Goal: Information Seeking & Learning: Learn about a topic

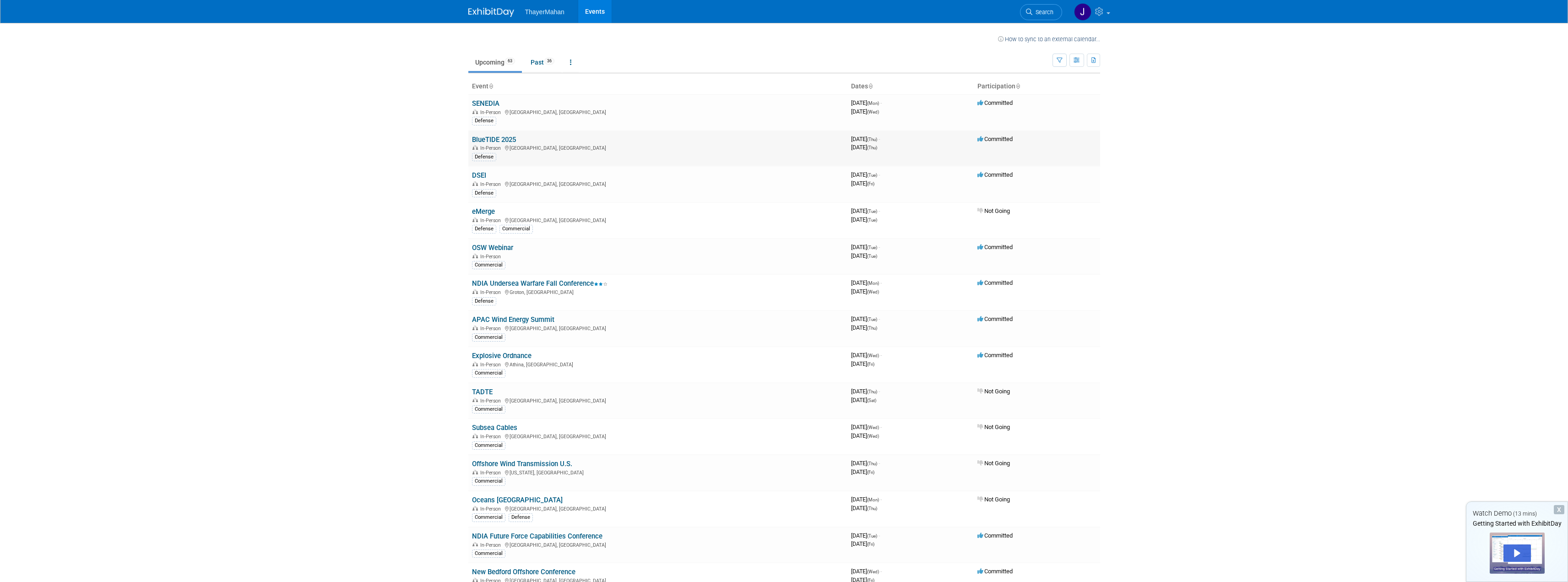
click at [496, 138] on link "BlueTIDE 2025" at bounding box center [494, 140] width 44 height 9
click at [481, 355] on link "Explosive Ordnance" at bounding box center [502, 356] width 60 height 9
click at [1556, 507] on div "X" at bounding box center [1559, 510] width 10 height 9
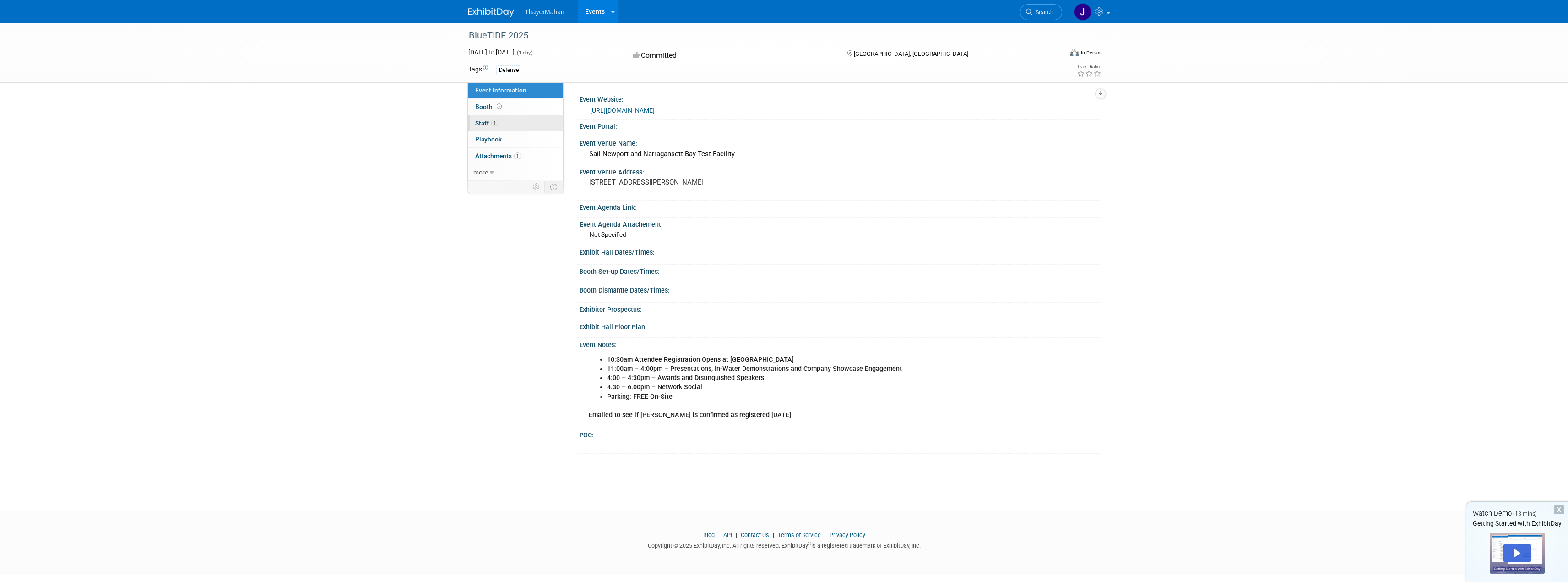
click at [519, 122] on link "1 Staff 1" at bounding box center [516, 124] width 95 height 16
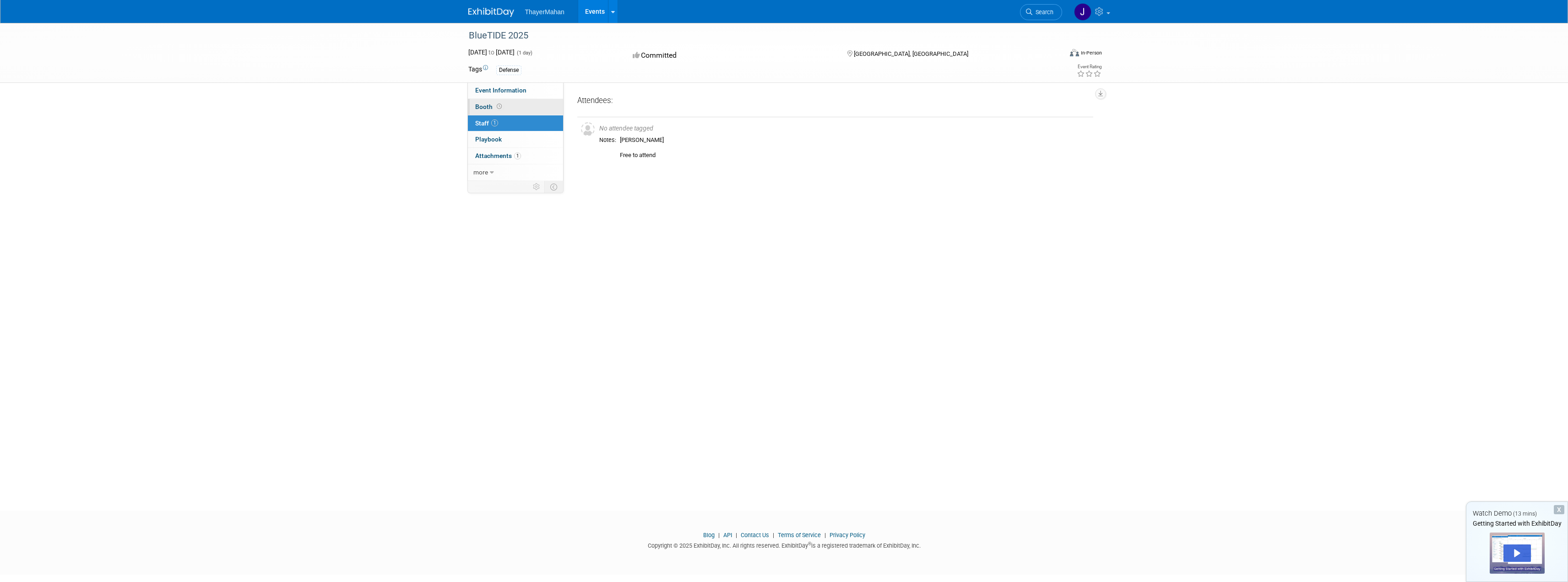
click at [514, 108] on link "Booth" at bounding box center [516, 107] width 95 height 16
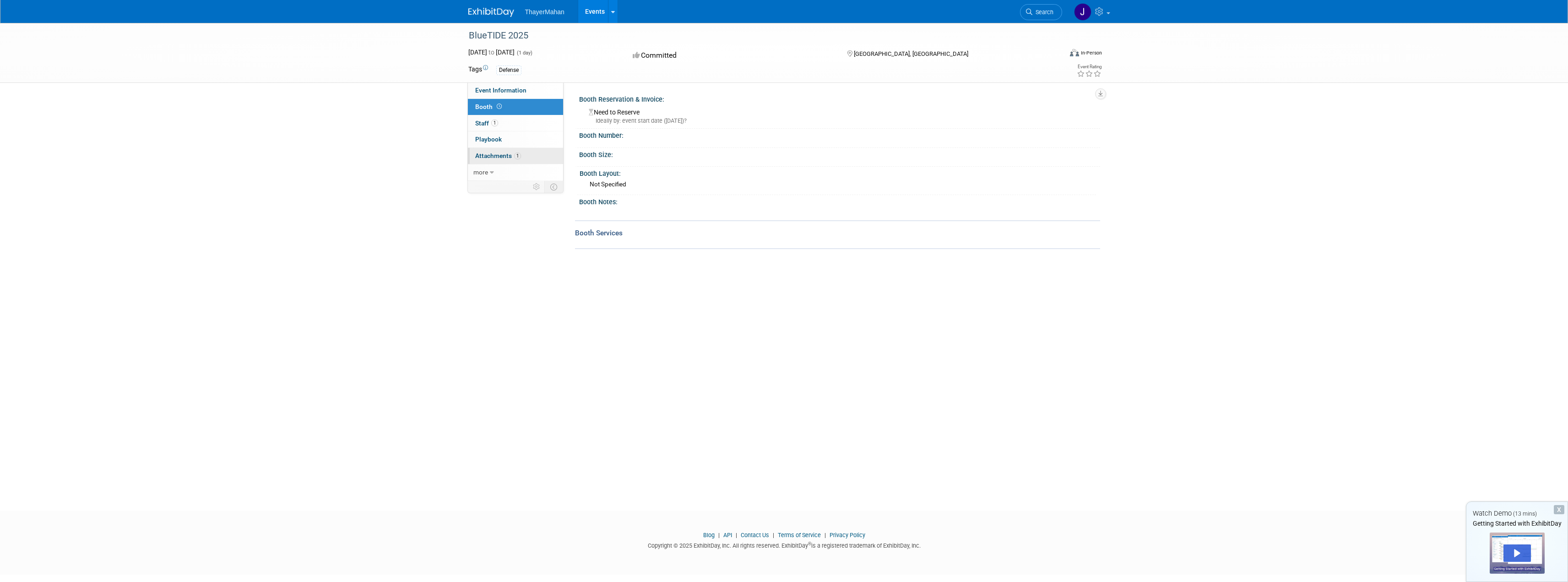
click at [534, 151] on link "1 Attachments 1" at bounding box center [516, 156] width 95 height 16
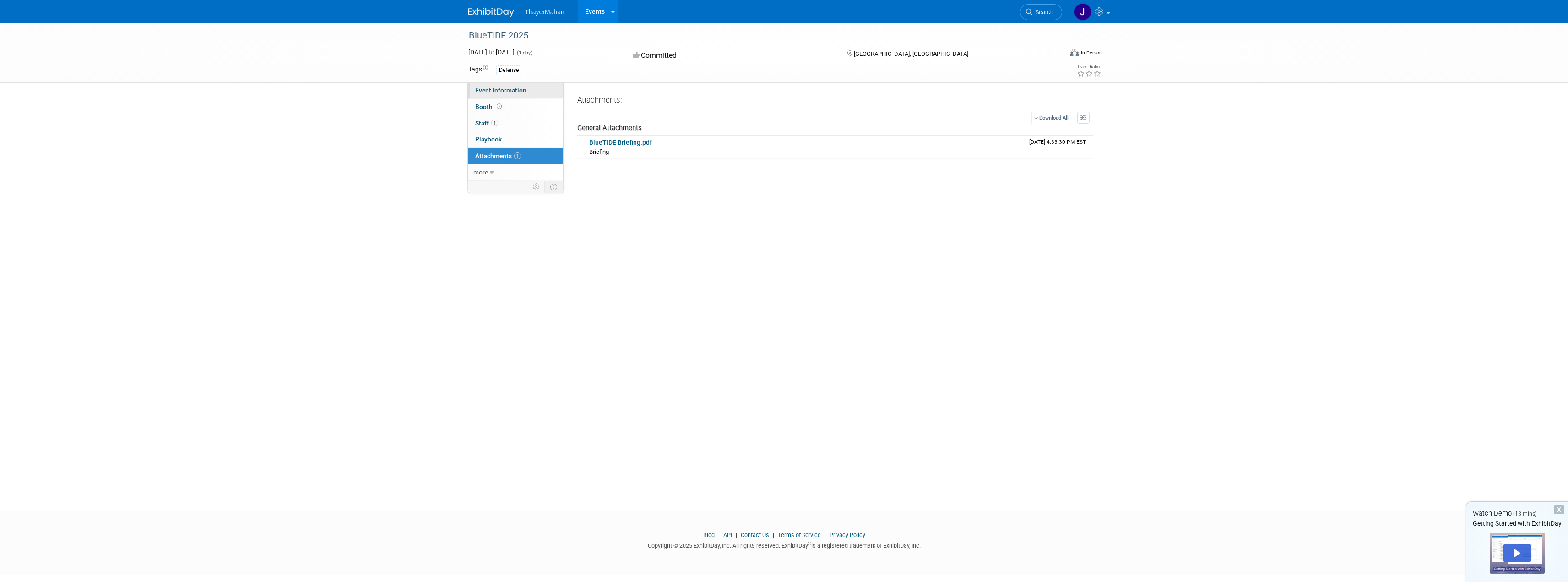
click at [513, 96] on link "Event Information" at bounding box center [516, 90] width 95 height 16
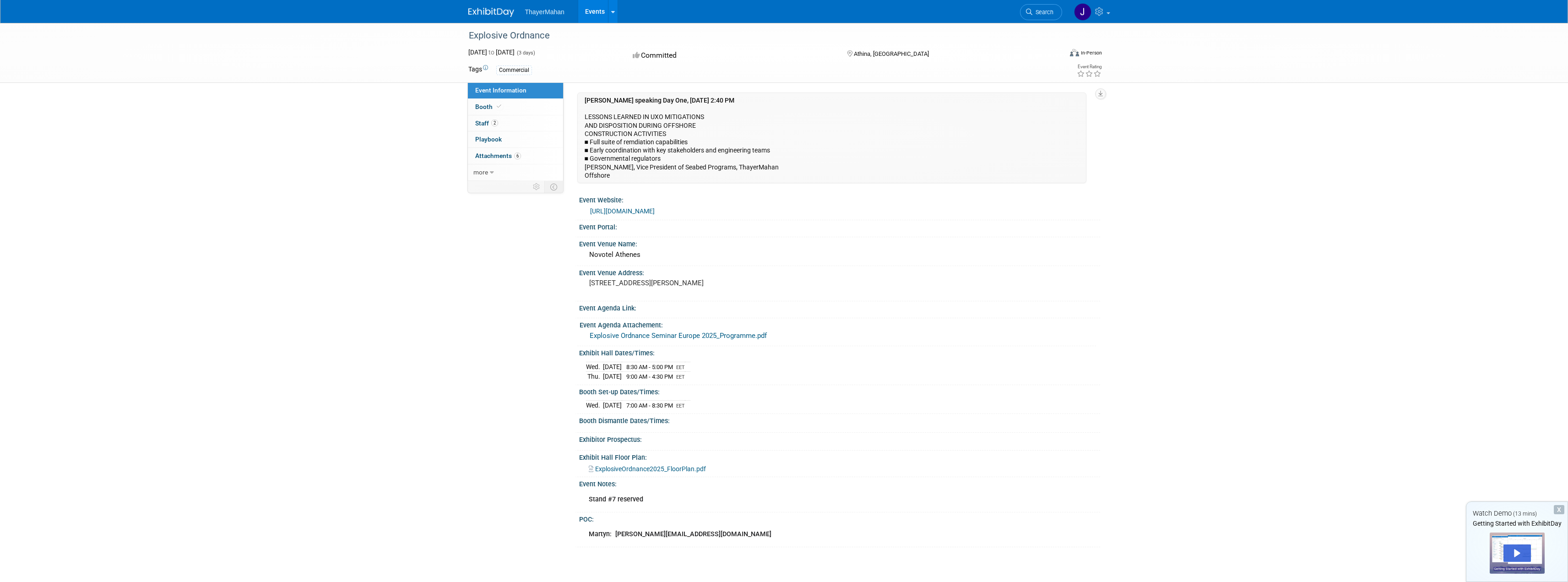
click at [625, 335] on link "Explosive Ordnance Seminar Europe 2025_Programme.pdf" at bounding box center [678, 336] width 177 height 9
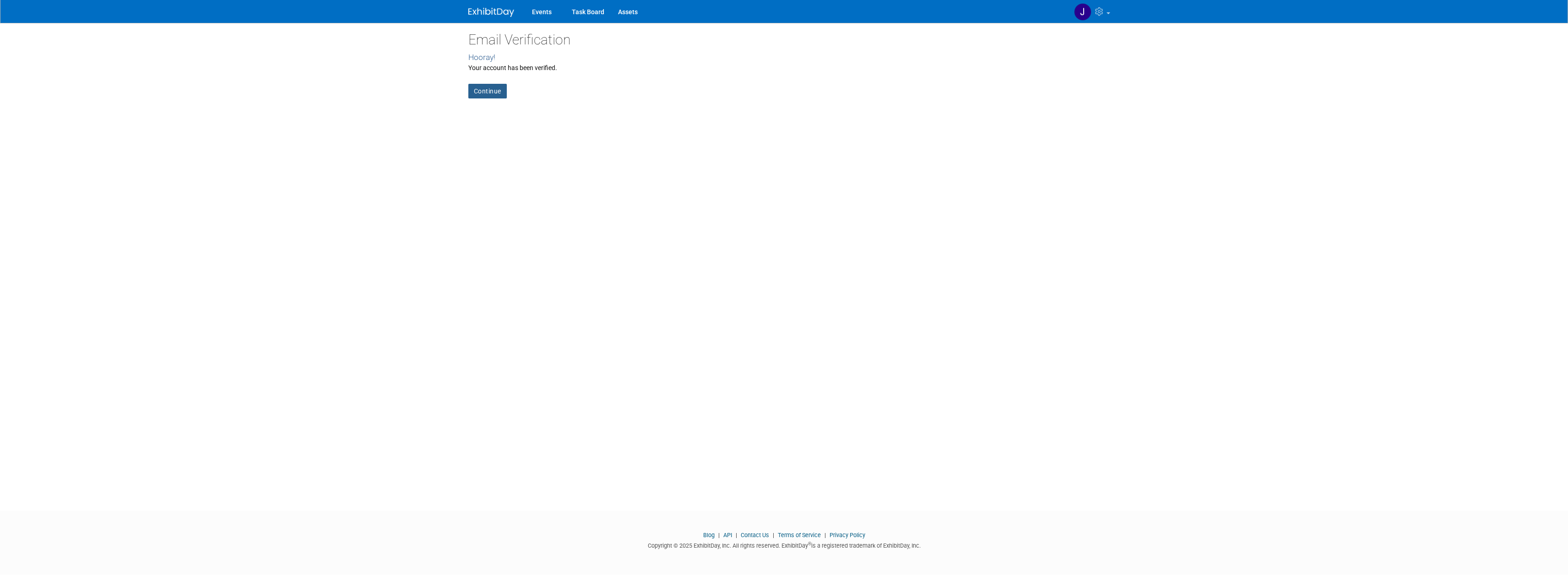
click at [484, 89] on link "Continue" at bounding box center [487, 91] width 38 height 15
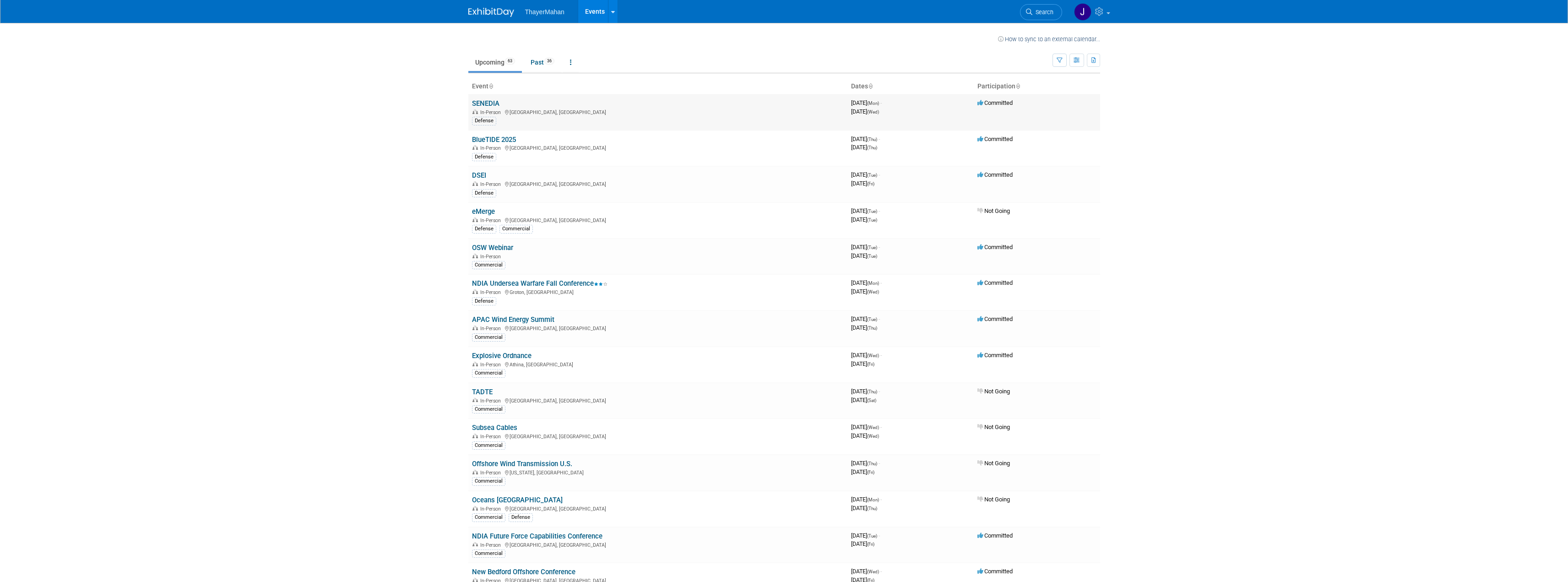
click at [491, 103] on link "SENEDIA" at bounding box center [485, 103] width 27 height 9
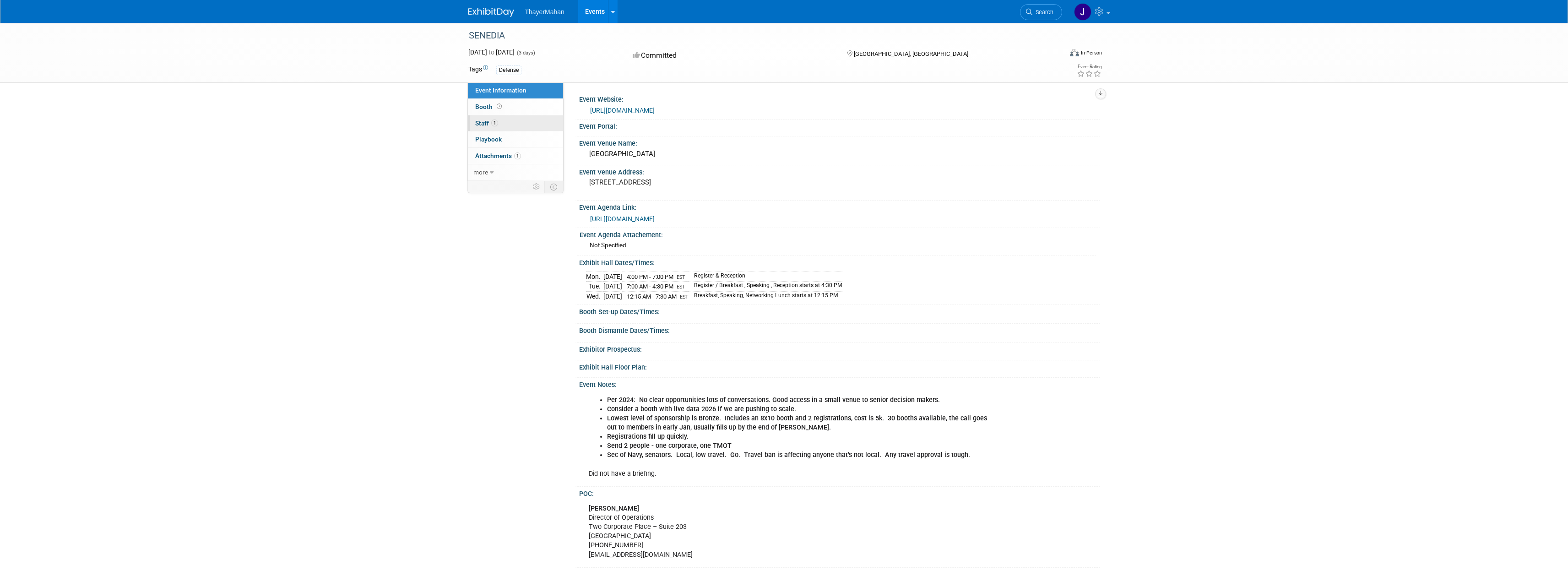
click at [523, 125] on link "1 Staff 1" at bounding box center [516, 124] width 95 height 16
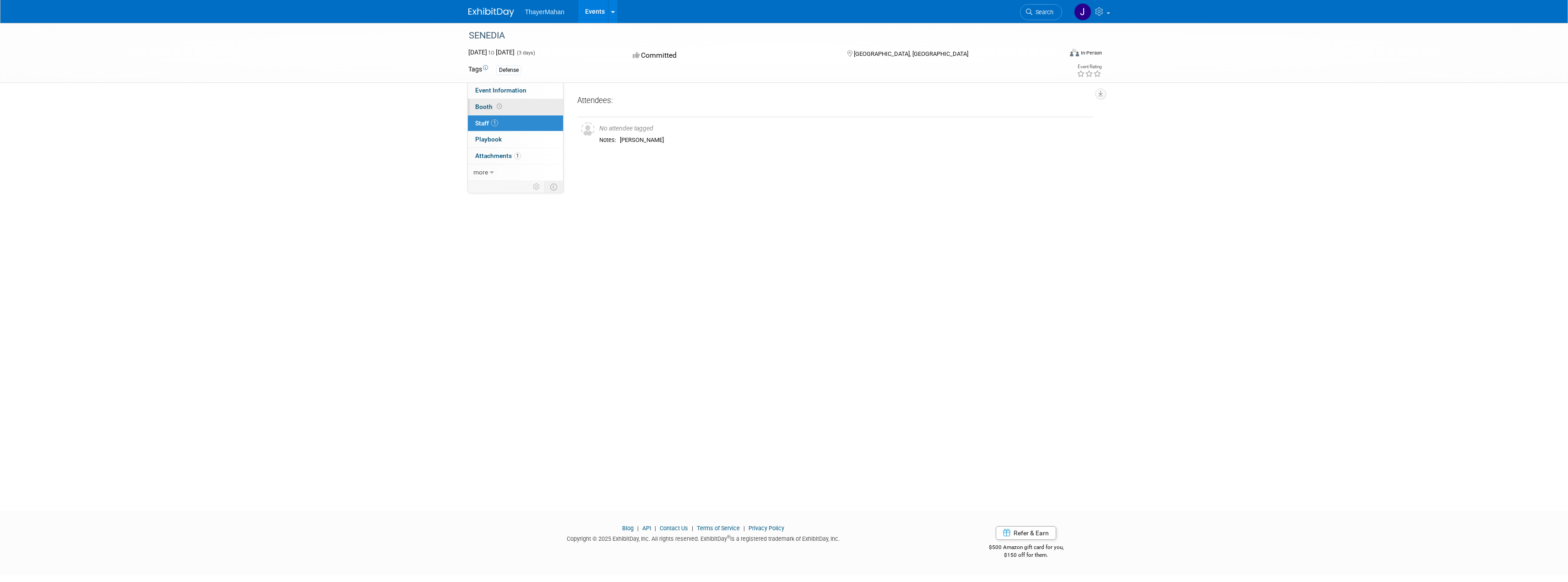
click at [529, 108] on link "Booth" at bounding box center [516, 107] width 95 height 16
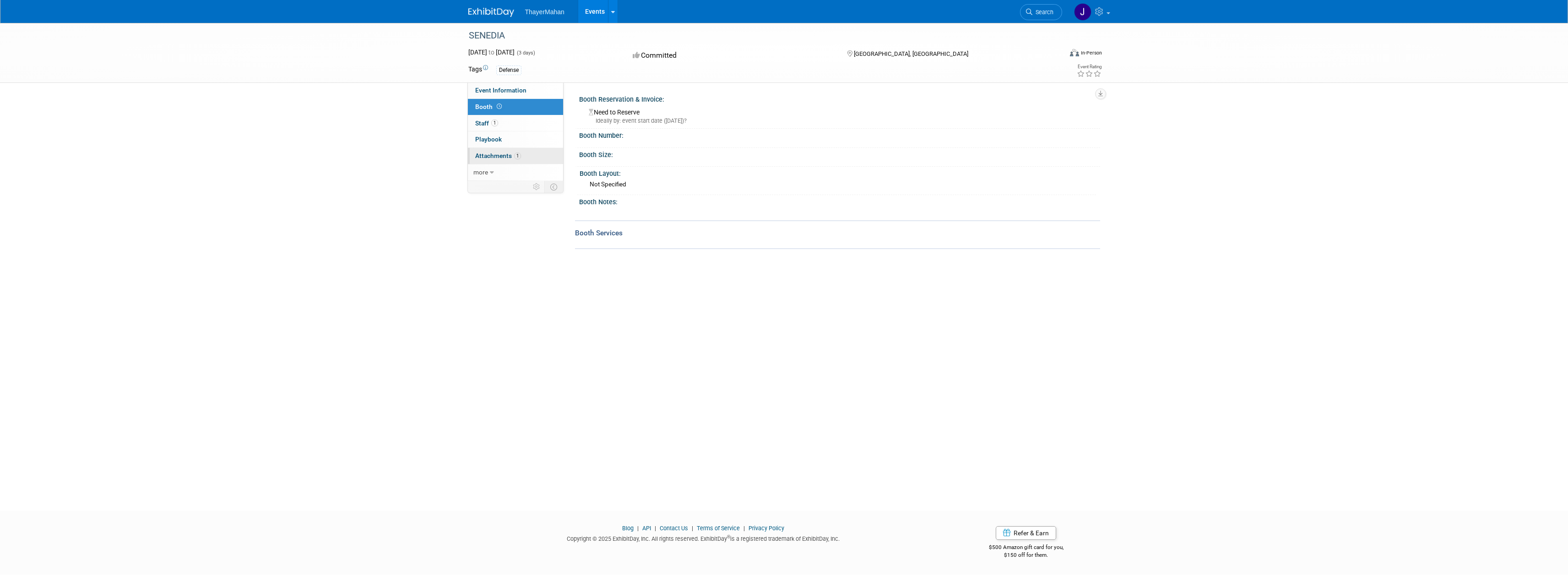
click at [534, 154] on link "1 Attachments 1" at bounding box center [516, 156] width 95 height 16
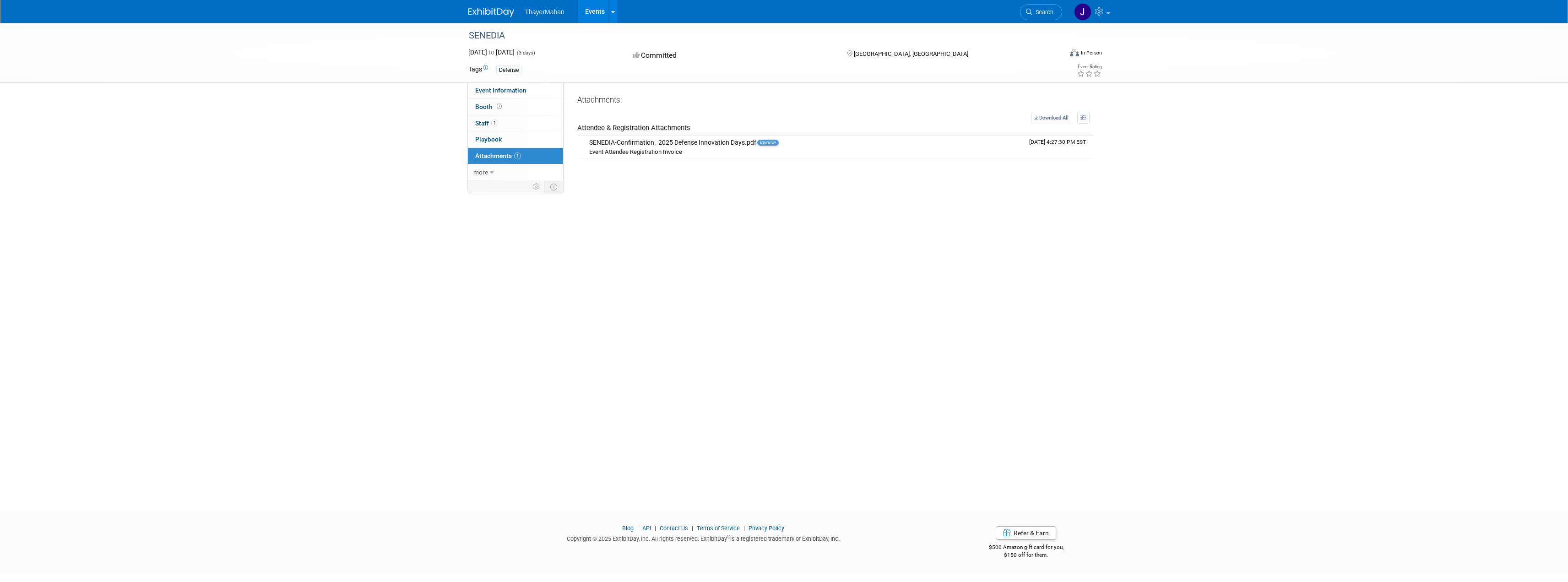
click at [483, 14] on img at bounding box center [491, 12] width 46 height 9
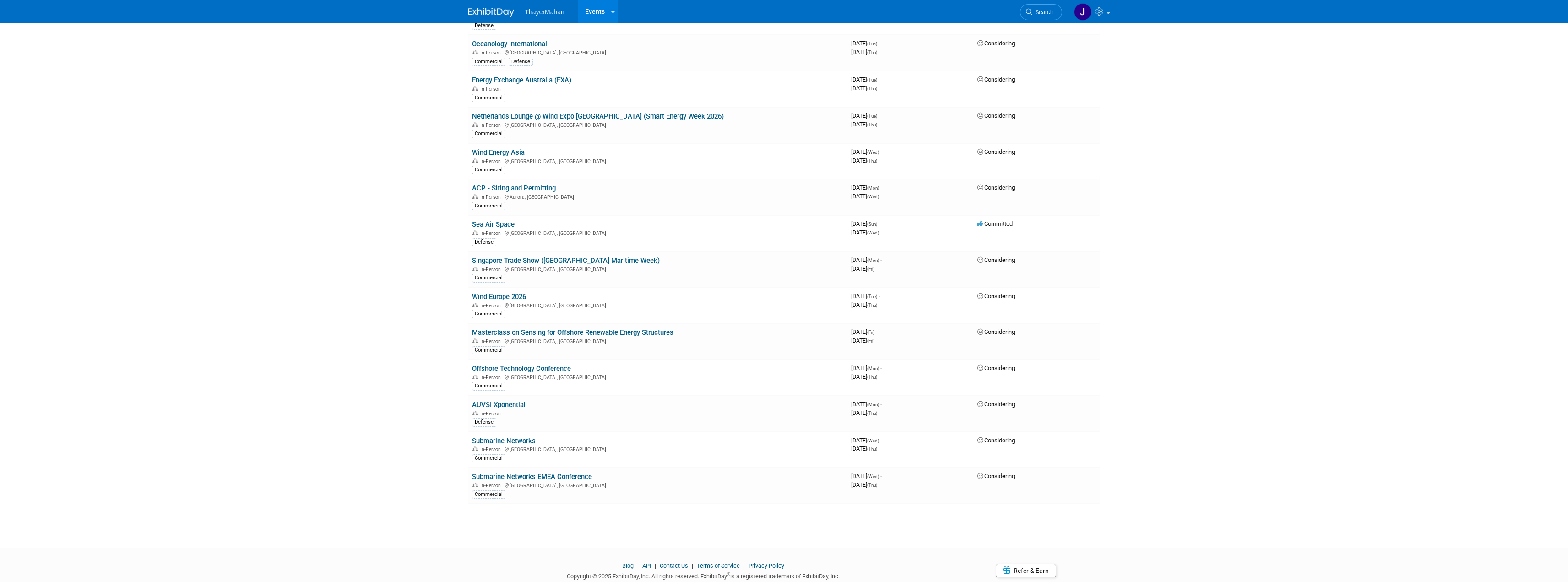
scroll to position [1892, 0]
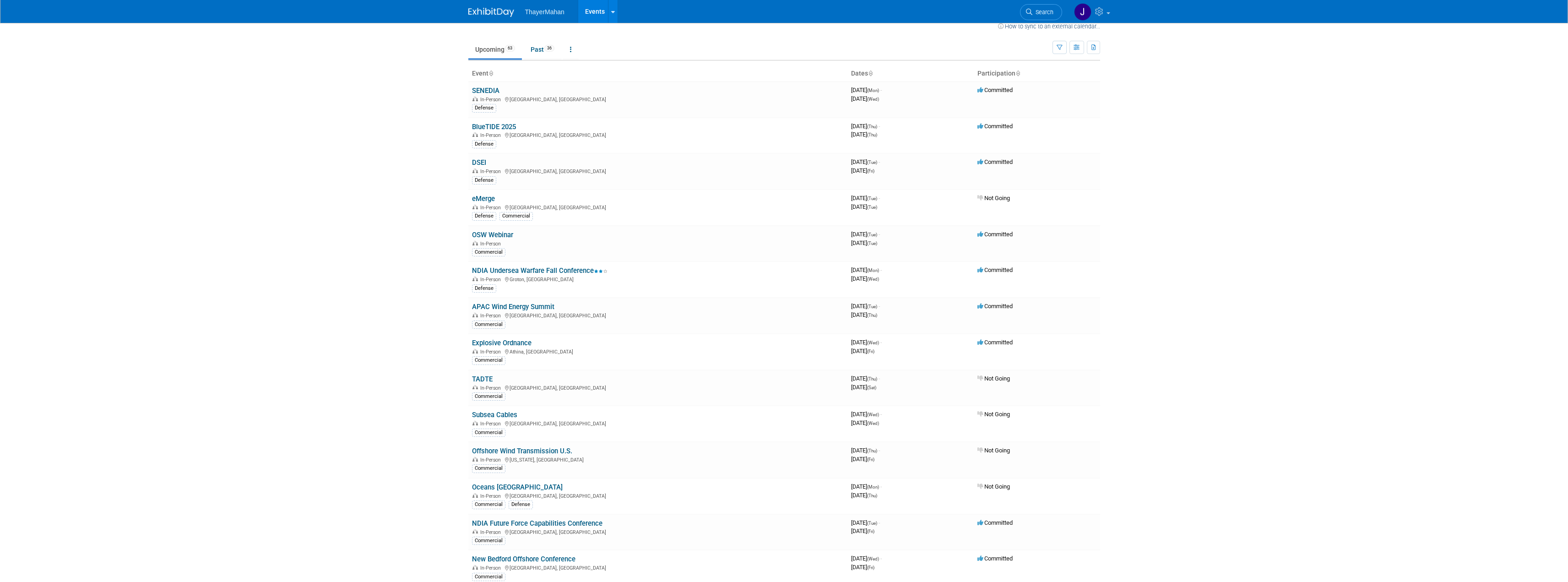
scroll to position [0, 0]
